Goal: Task Accomplishment & Management: Manage account settings

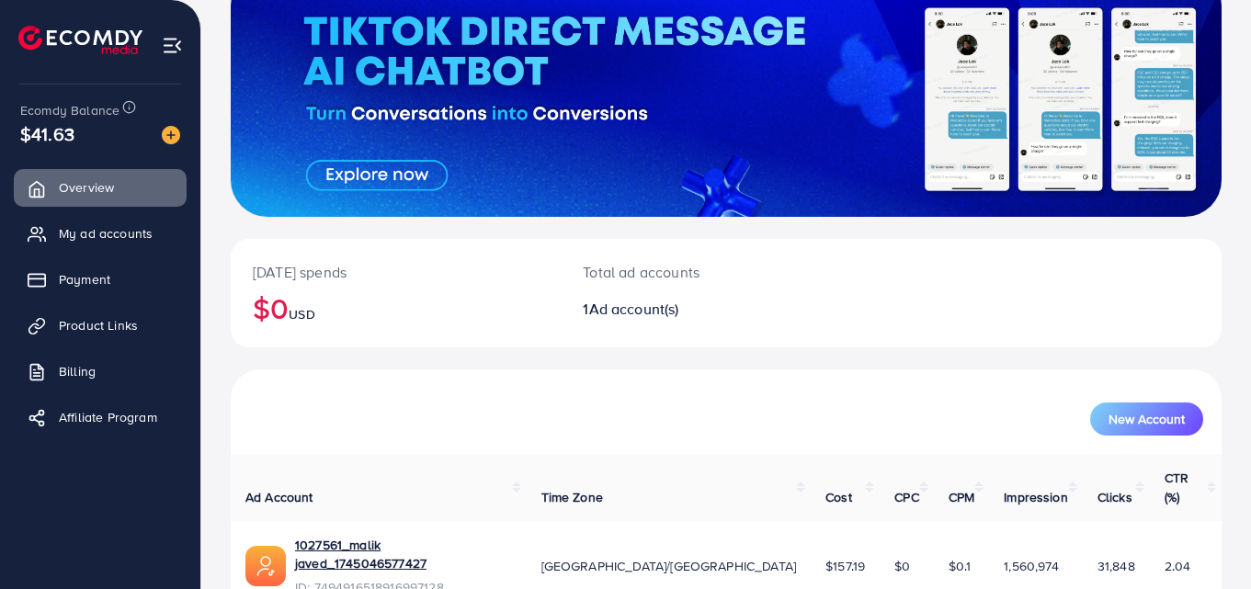
scroll to position [209, 0]
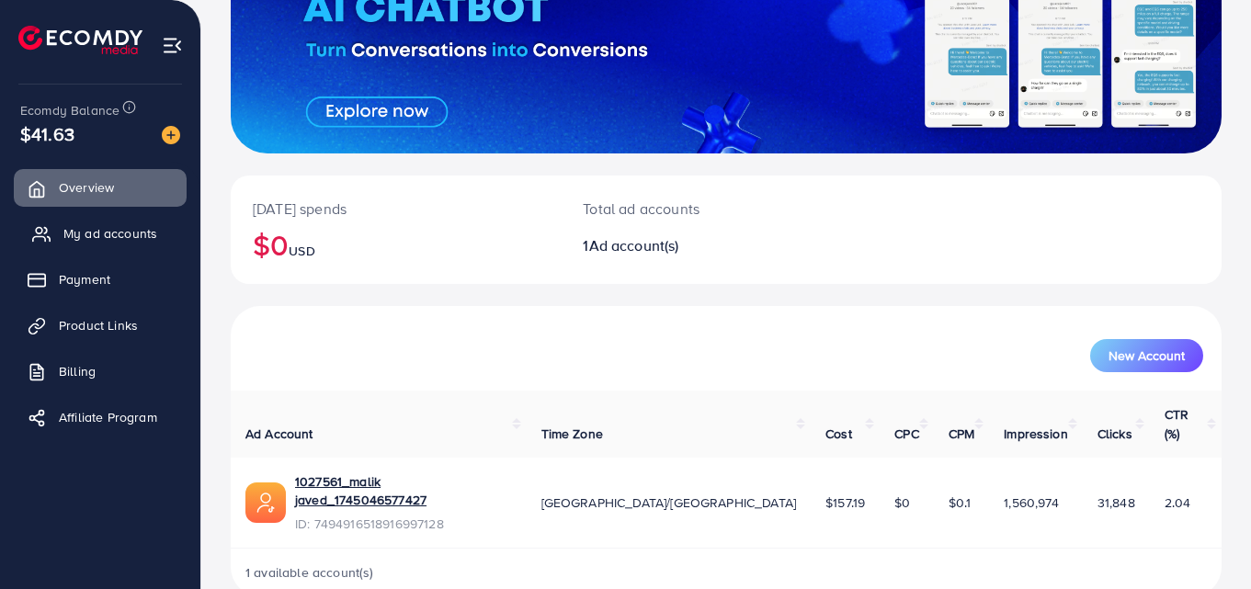
click at [81, 236] on span "My ad accounts" at bounding box center [110, 233] width 94 height 18
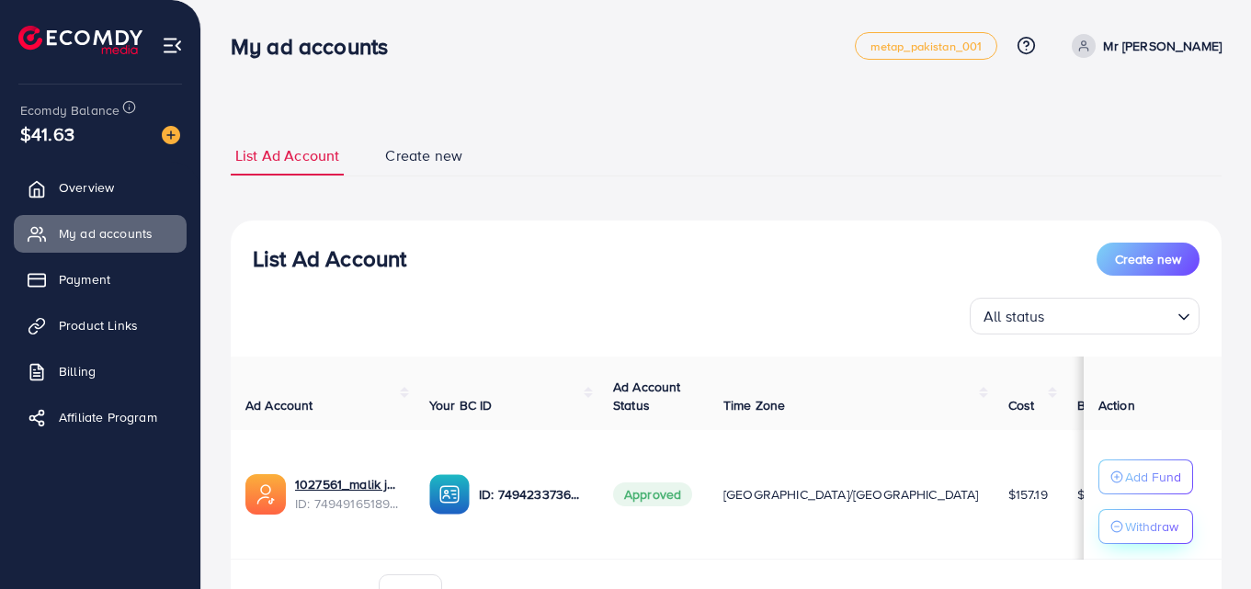
click at [1113, 520] on icon "button" at bounding box center [1116, 526] width 13 height 13
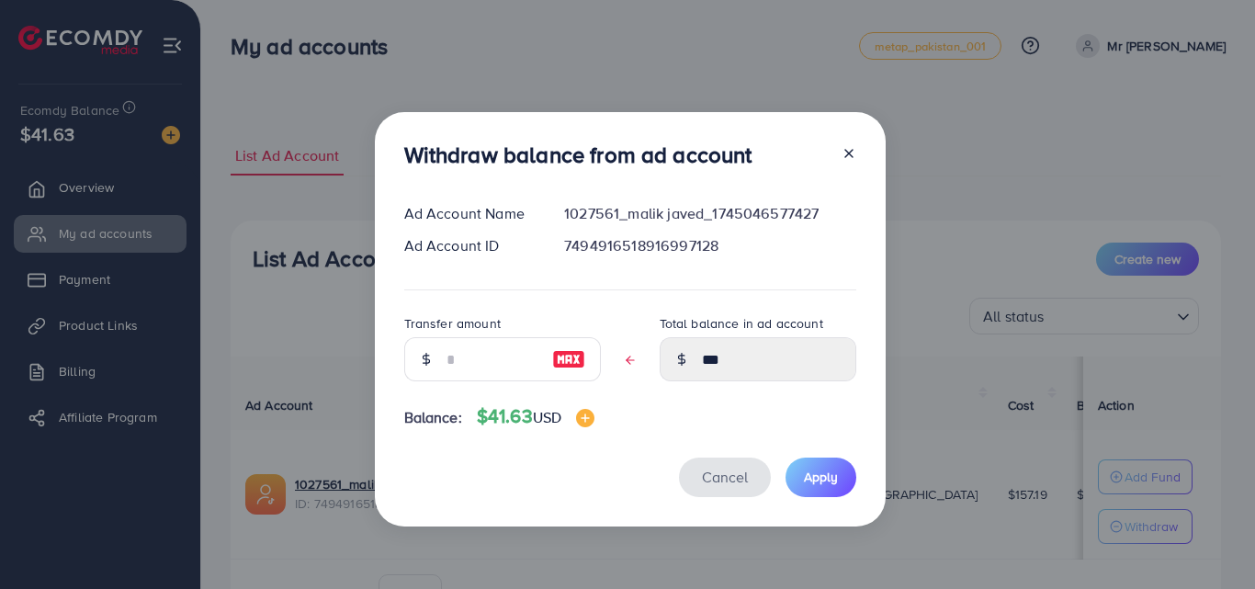
click at [702, 468] on span "Cancel" at bounding box center [725, 477] width 46 height 20
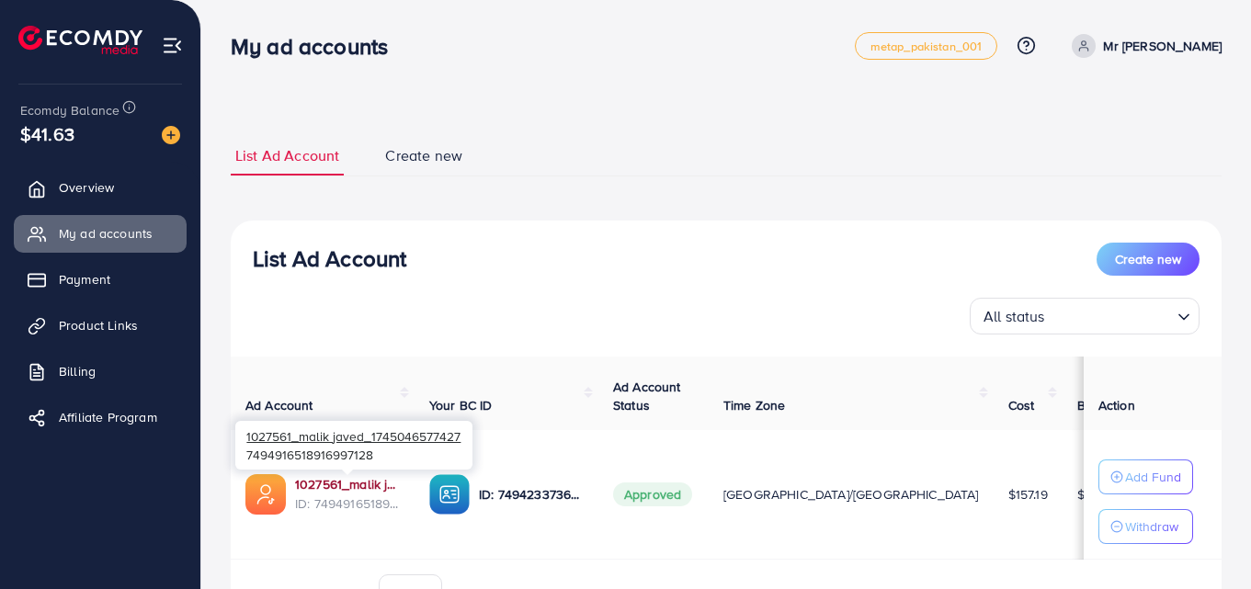
click at [324, 486] on link "1027561_malik javed_1745046577427" at bounding box center [347, 484] width 105 height 18
click at [115, 328] on span "Product Links" at bounding box center [102, 325] width 79 height 18
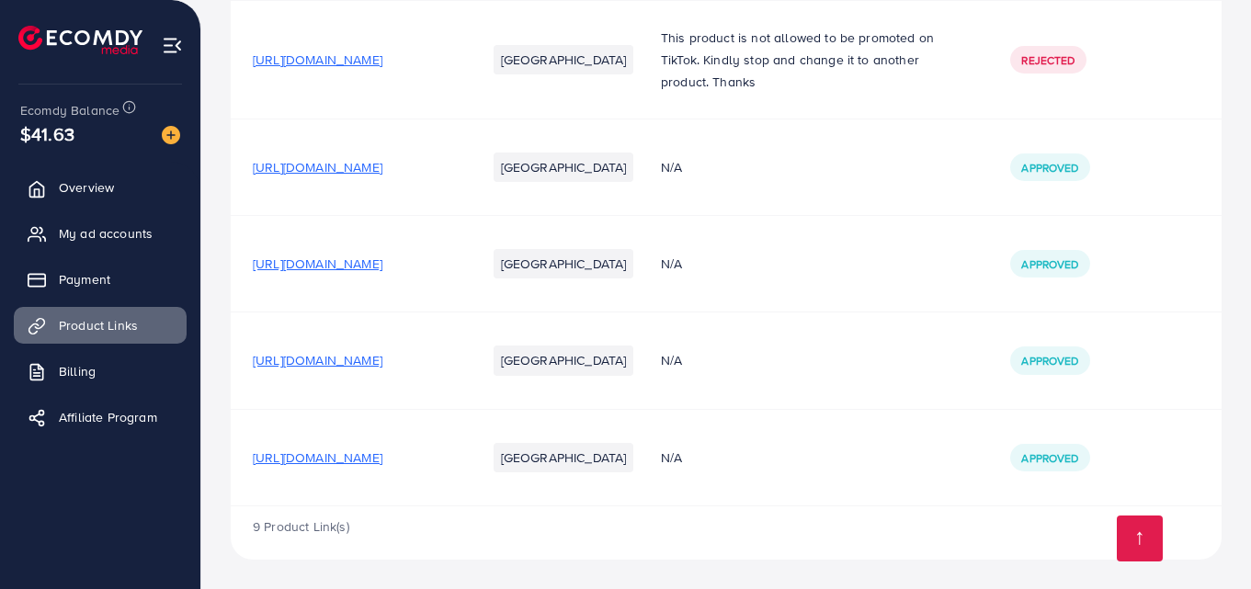
scroll to position [707, 0]
click at [382, 458] on span "[URL][DOMAIN_NAME]" at bounding box center [318, 457] width 130 height 18
click at [382, 464] on span "[URL][DOMAIN_NAME]" at bounding box center [318, 457] width 130 height 18
